Goal: Check status: Check status

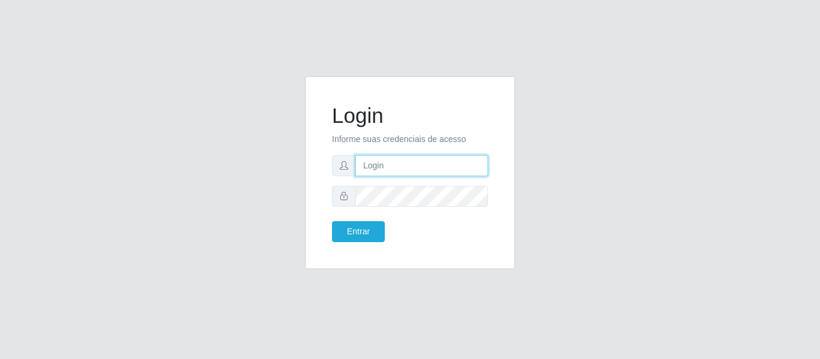
click at [376, 165] on input "text" at bounding box center [421, 165] width 133 height 21
type input "[EMAIL_ADDRESS][DOMAIN_NAME]"
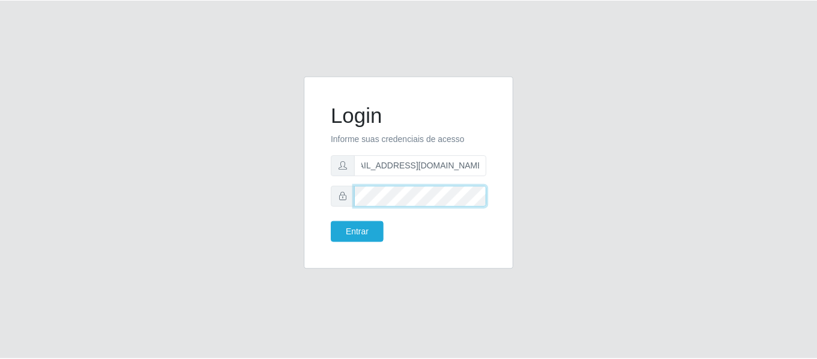
scroll to position [0, 0]
click at [332, 221] on button "Entrar" at bounding box center [358, 231] width 53 height 21
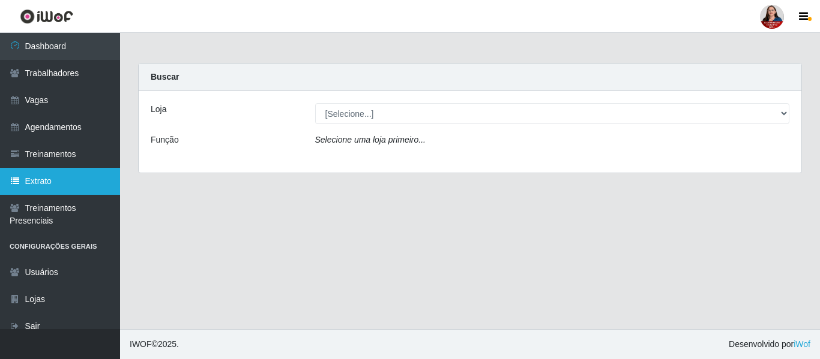
click at [46, 184] on link "Extrato" at bounding box center [60, 181] width 120 height 27
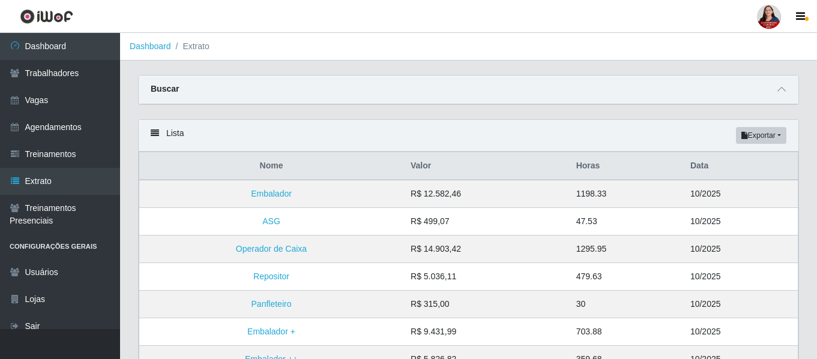
click at [194, 95] on div "Buscar" at bounding box center [469, 90] width 660 height 29
drag, startPoint x: 734, startPoint y: 73, endPoint x: 759, endPoint y: 111, distance: 45.6
click at [765, 94] on main "Dashboard Extrato Carregando... Buscar Loja [Selecione...] Hiper [GEOGRAPHIC_DA…" at bounding box center [468, 339] width 697 height 613
click at [778, 88] on icon at bounding box center [781, 89] width 8 height 8
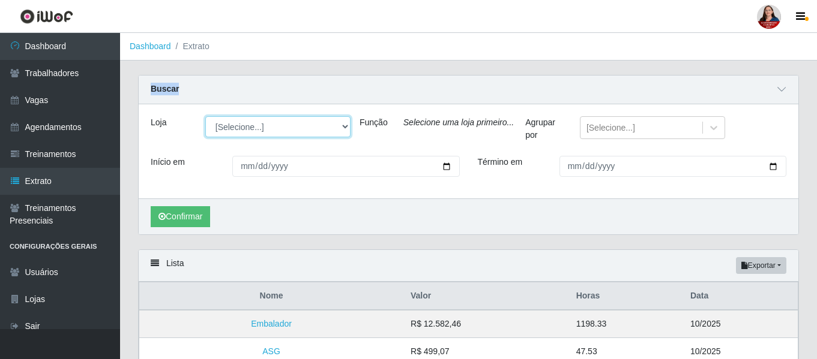
click at [341, 125] on select "[Selecione...] Hiper [GEOGRAPHIC_DATA] - [GEOGRAPHIC_DATA] Hiper Queiroz - Boa …" at bounding box center [277, 126] width 145 height 21
select select "513"
click at [205, 117] on select "[Selecione...] Hiper [GEOGRAPHIC_DATA] - [GEOGRAPHIC_DATA] Hiper Queiroz - Boa …" at bounding box center [277, 126] width 145 height 21
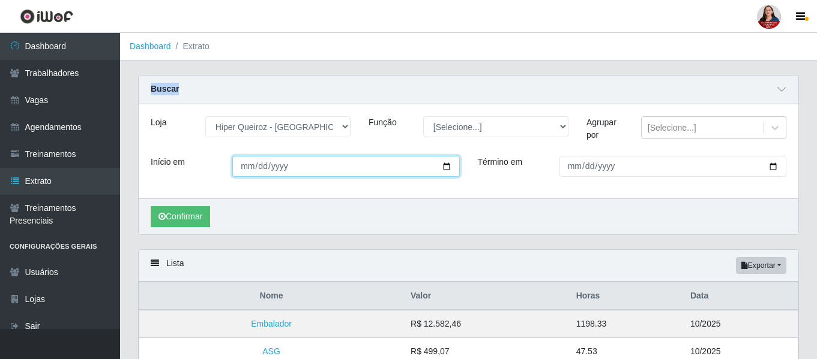
click at [444, 167] on input "Início em" at bounding box center [345, 166] width 227 height 21
type input "[DATE]"
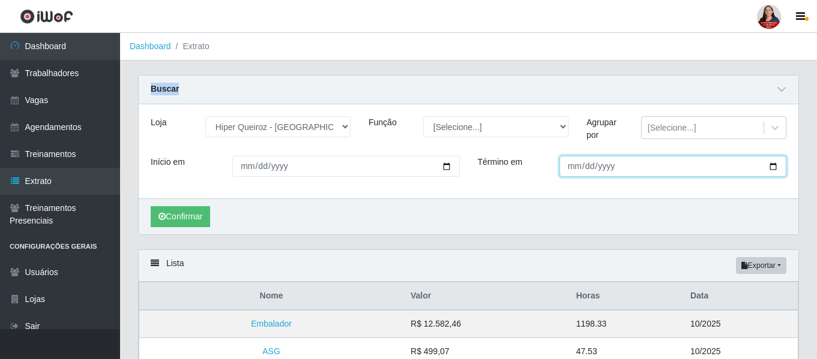
click at [769, 164] on input "Término em" at bounding box center [672, 166] width 227 height 21
type input "[DATE]"
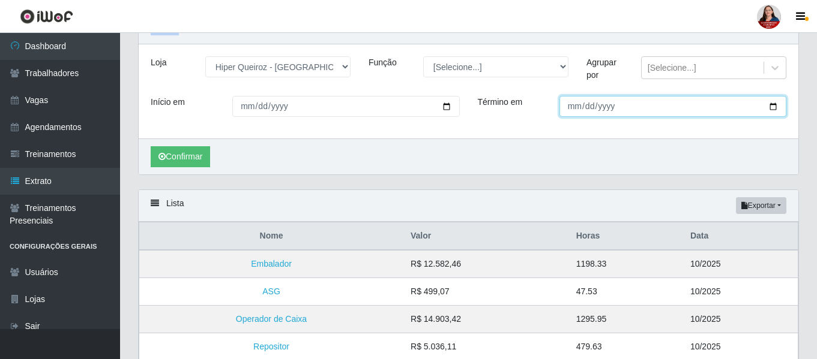
scroll to position [120, 0]
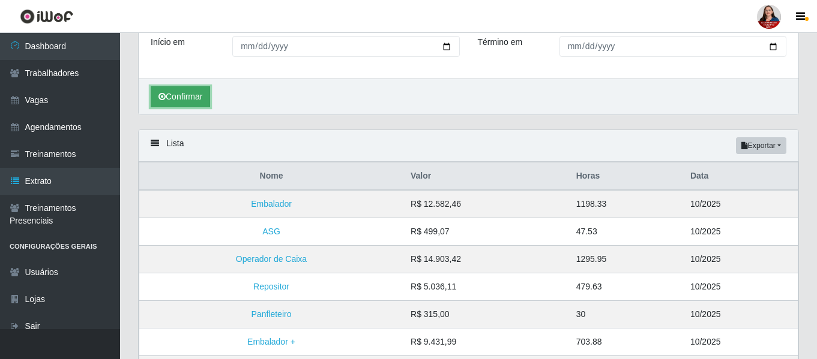
click at [192, 94] on button "Confirmar" at bounding box center [180, 96] width 59 height 21
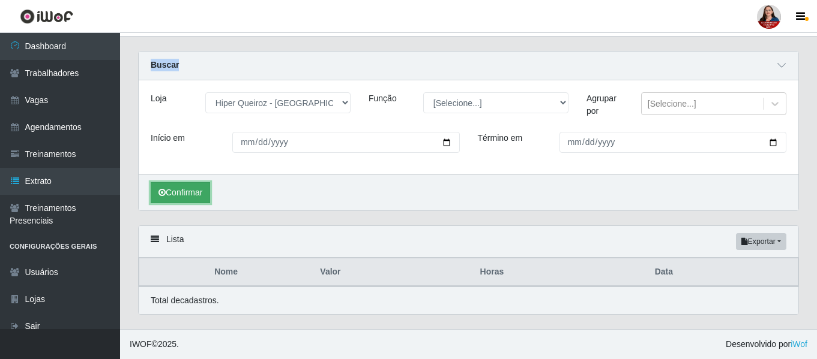
scroll to position [25, 0]
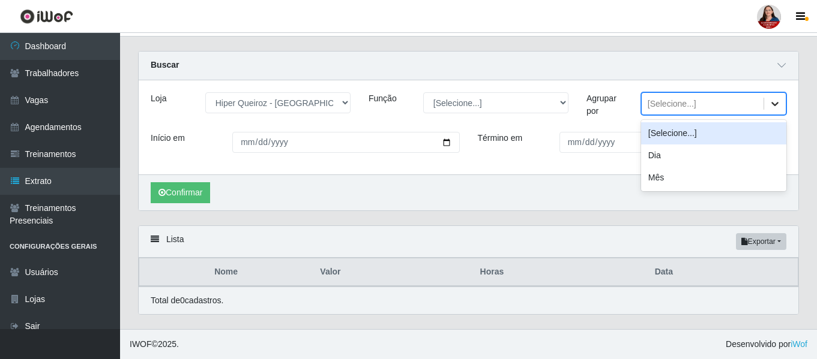
click at [775, 101] on icon at bounding box center [775, 104] width 12 height 12
click at [774, 100] on icon at bounding box center [775, 104] width 12 height 12
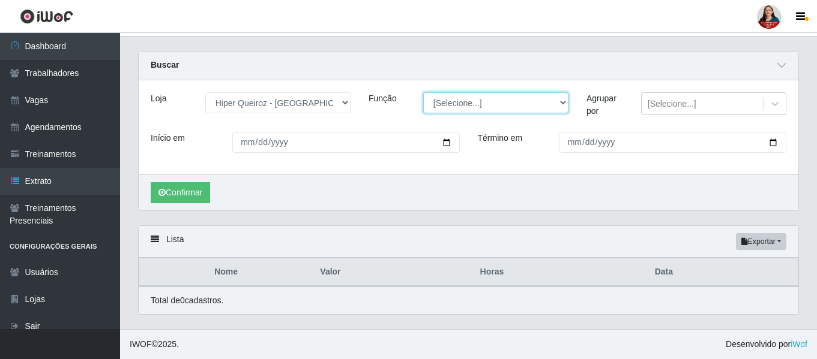
click at [567, 103] on select "[Selecione...] Embalador Embalador + Embalador ++ Operador de Caixa Operador de…" at bounding box center [495, 102] width 145 height 21
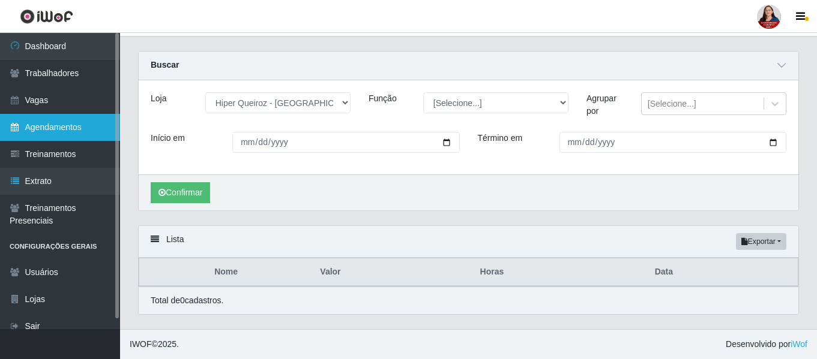
click at [79, 128] on link "Agendamentos" at bounding box center [60, 127] width 120 height 27
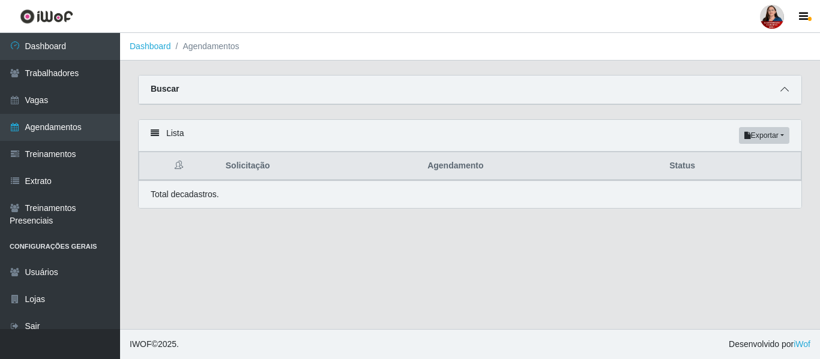
click at [787, 92] on icon at bounding box center [784, 89] width 8 height 8
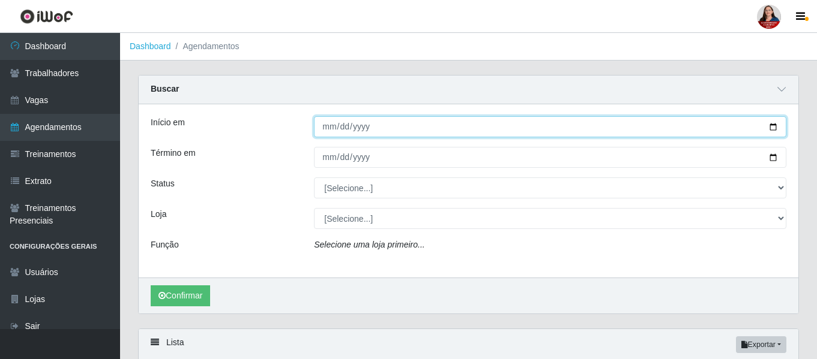
click at [774, 128] on input "Início em" at bounding box center [550, 126] width 472 height 21
type input "[DATE]"
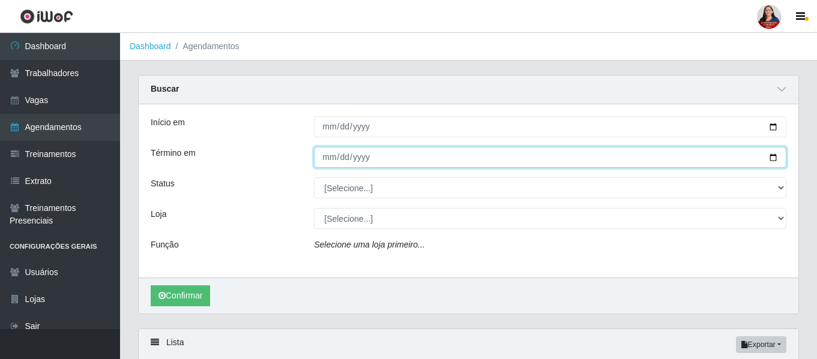
click at [769, 159] on input "Término em" at bounding box center [550, 157] width 472 height 21
type input "[DATE]"
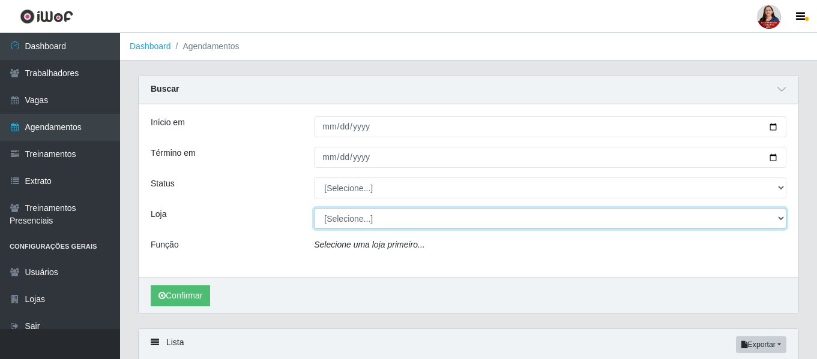
click at [787, 220] on div "[Selecione...] Hiper [GEOGRAPHIC_DATA] - [GEOGRAPHIC_DATA] Hiper Queiroz - Boa …" at bounding box center [550, 218] width 490 height 21
select select "513"
click at [314, 209] on select "[Selecione...] Hiper [GEOGRAPHIC_DATA] - [GEOGRAPHIC_DATA] Hiper Queiroz - Boa …" at bounding box center [550, 218] width 472 height 21
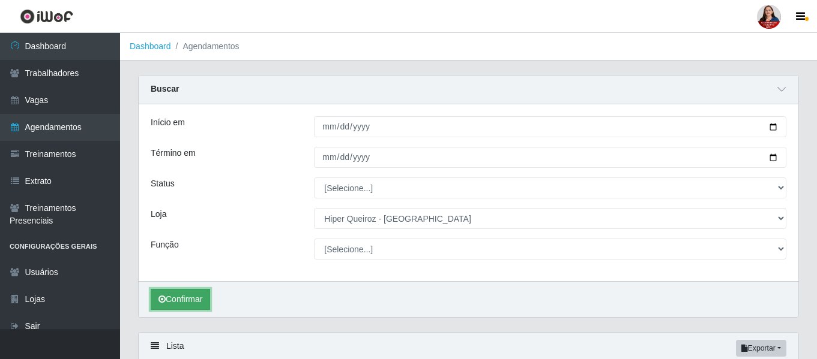
drag, startPoint x: 191, startPoint y: 298, endPoint x: 203, endPoint y: 291, distance: 14.2
click at [193, 296] on button "Confirmar" at bounding box center [180, 299] width 59 height 21
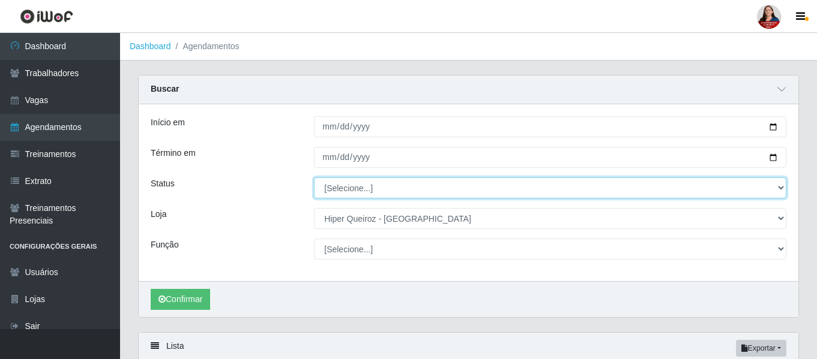
click at [784, 191] on select "[Selecione...] AGENDADO AGUARDANDO LIBERAR EM ANDAMENTO EM REVISÃO FINALIZADO C…" at bounding box center [550, 188] width 472 height 21
select select "AGENDADO"
click at [314, 178] on select "[Selecione...] AGENDADO AGUARDANDO LIBERAR EM ANDAMENTO EM REVISÃO FINALIZADO C…" at bounding box center [550, 188] width 472 height 21
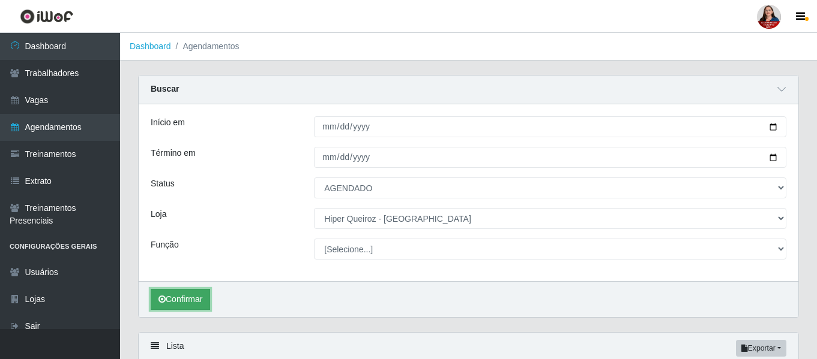
click at [172, 299] on button "Confirmar" at bounding box center [180, 299] width 59 height 21
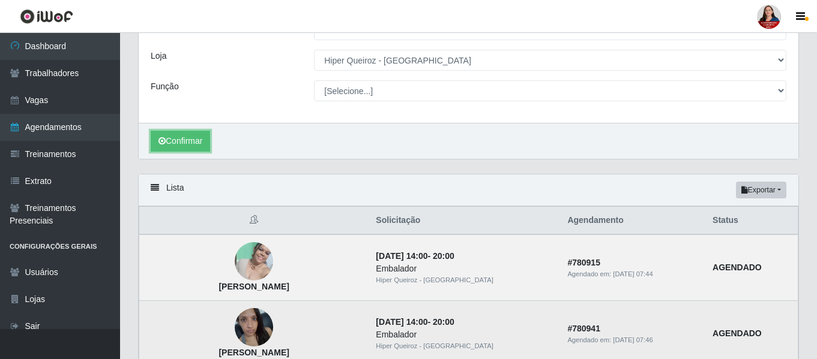
scroll to position [227, 0]
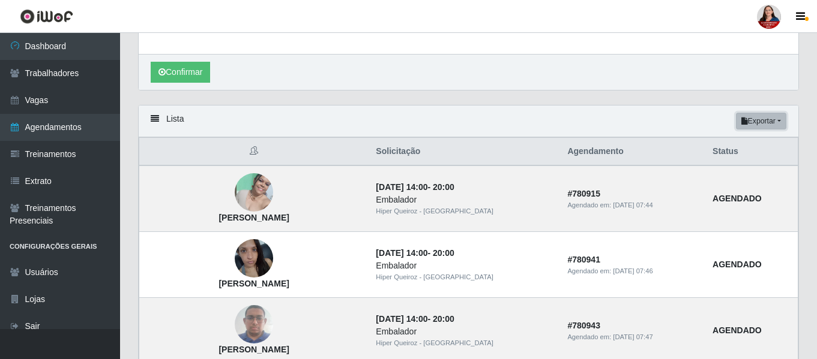
click at [765, 123] on button "Exportar" at bounding box center [761, 121] width 50 height 17
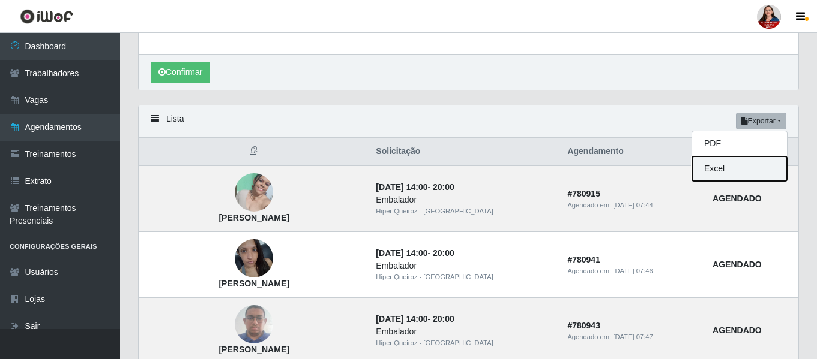
click at [739, 170] on button "Excel" at bounding box center [739, 169] width 95 height 25
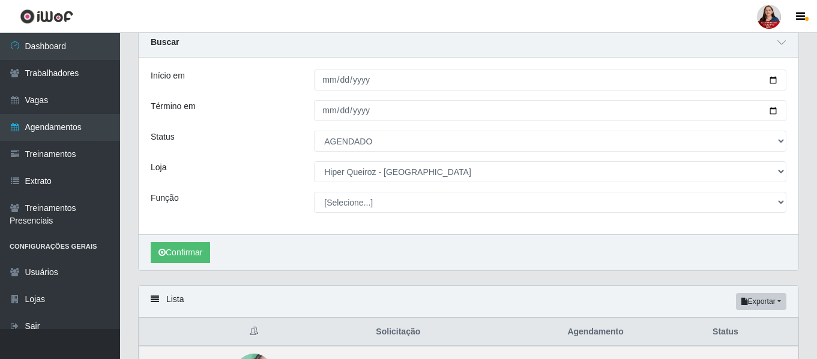
scroll to position [0, 0]
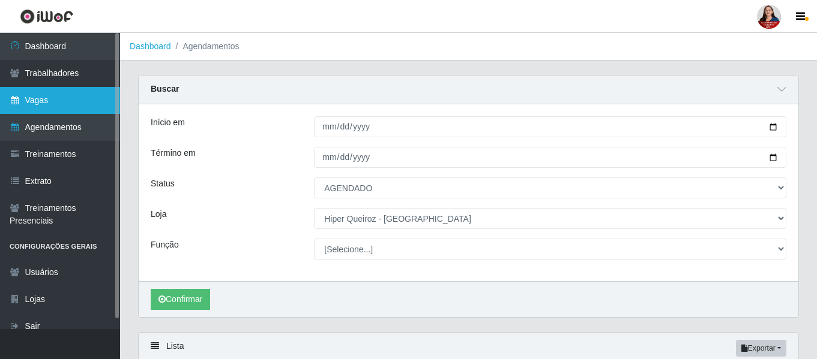
click at [52, 106] on link "Vagas" at bounding box center [60, 100] width 120 height 27
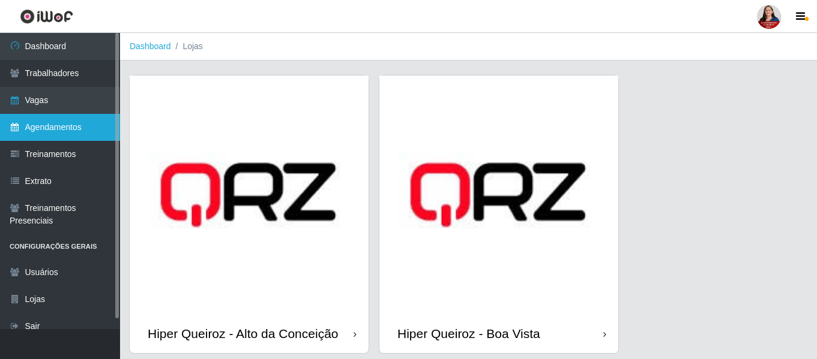
click at [44, 130] on link "Agendamentos" at bounding box center [60, 127] width 120 height 27
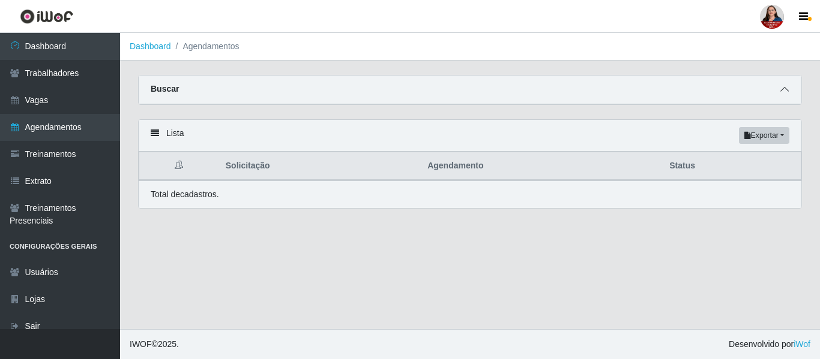
click at [786, 91] on icon at bounding box center [784, 89] width 8 height 8
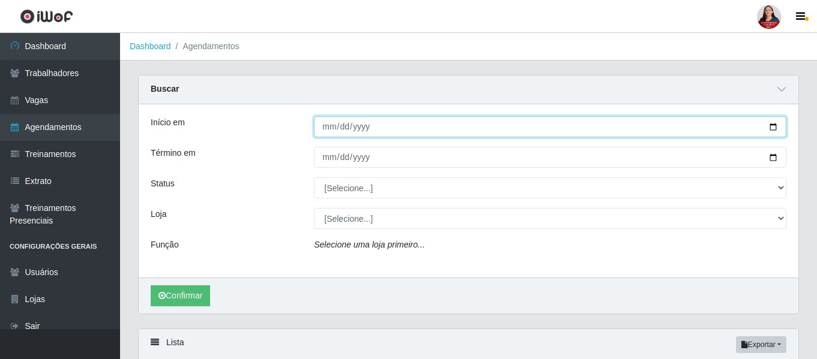
click at [772, 131] on input "Início em" at bounding box center [550, 126] width 472 height 21
type input "[DATE]"
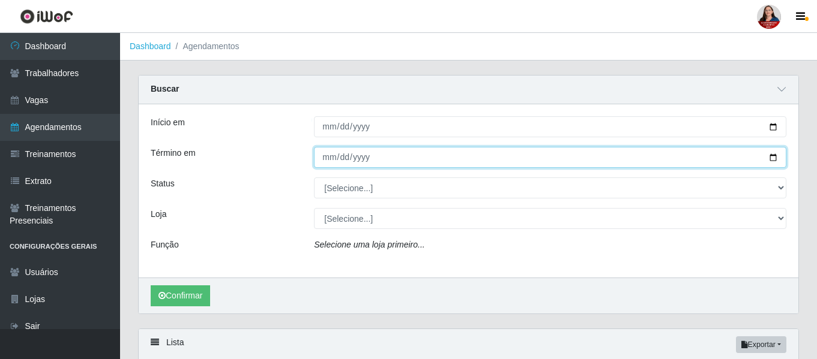
click at [778, 159] on input "Término em" at bounding box center [550, 157] width 472 height 21
click at [777, 155] on input "Término em" at bounding box center [550, 157] width 472 height 21
type input "[DATE]"
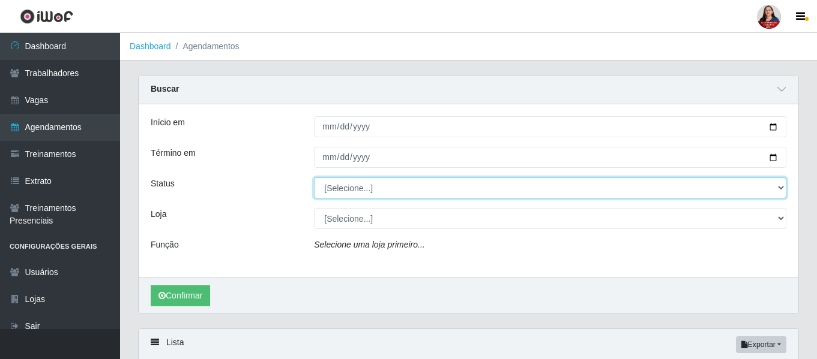
click at [781, 186] on select "[Selecione...] AGENDADO AGUARDANDO LIBERAR EM ANDAMENTO EM REVISÃO FINALIZADO C…" at bounding box center [550, 188] width 472 height 21
select select "FINALIZADO"
click at [314, 178] on select "[Selecione...] AGENDADO AGUARDANDO LIBERAR EM ANDAMENTO EM REVISÃO FINALIZADO C…" at bounding box center [550, 188] width 472 height 21
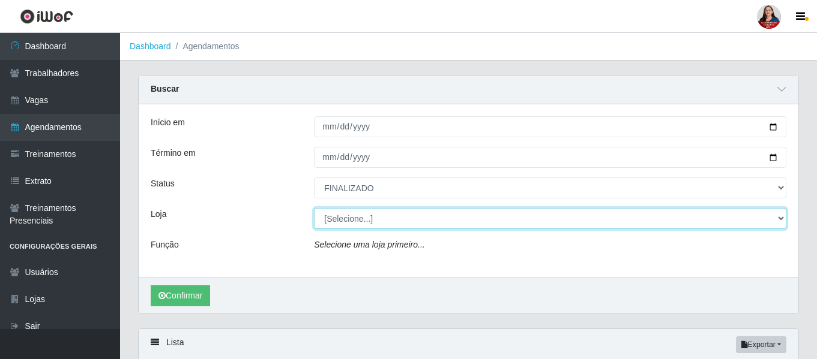
click at [782, 215] on select "[Selecione...] Hiper [GEOGRAPHIC_DATA] - [GEOGRAPHIC_DATA] Hiper Queiroz - Boa …" at bounding box center [550, 218] width 472 height 21
select select "513"
click at [314, 209] on select "[Selecione...] Hiper [GEOGRAPHIC_DATA] - [GEOGRAPHIC_DATA] Hiper Queiroz - Boa …" at bounding box center [550, 218] width 472 height 21
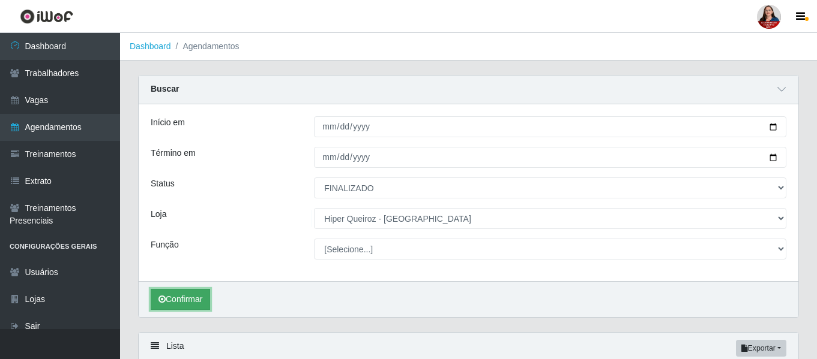
click at [167, 296] on button "Confirmar" at bounding box center [180, 299] width 59 height 21
click at [185, 300] on button "Confirmar" at bounding box center [180, 299] width 59 height 21
click at [178, 301] on button "Confirmar" at bounding box center [180, 299] width 59 height 21
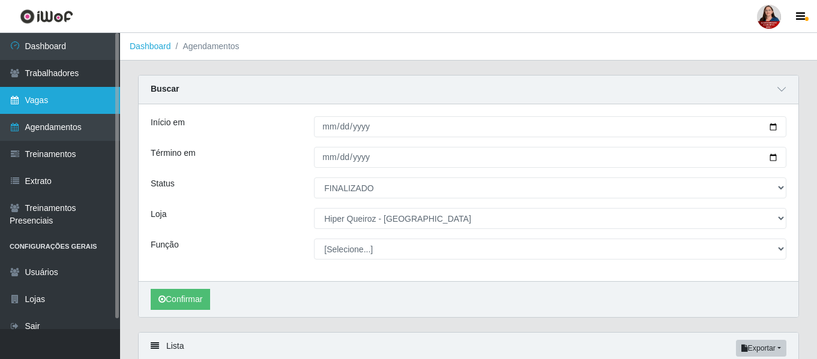
click at [61, 101] on link "Vagas" at bounding box center [60, 100] width 120 height 27
